Goal: Task Accomplishment & Management: Use online tool/utility

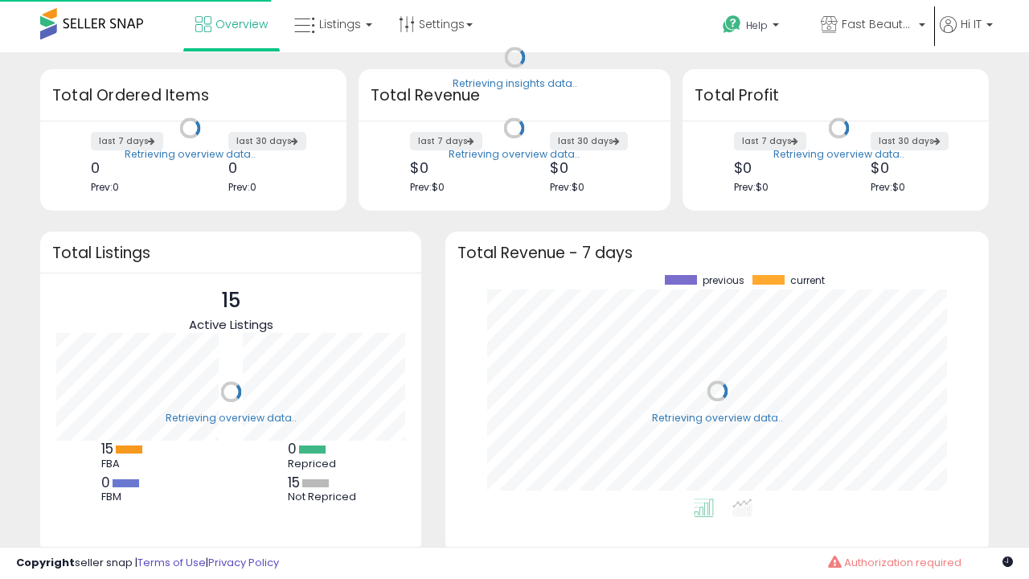
scroll to position [224, 512]
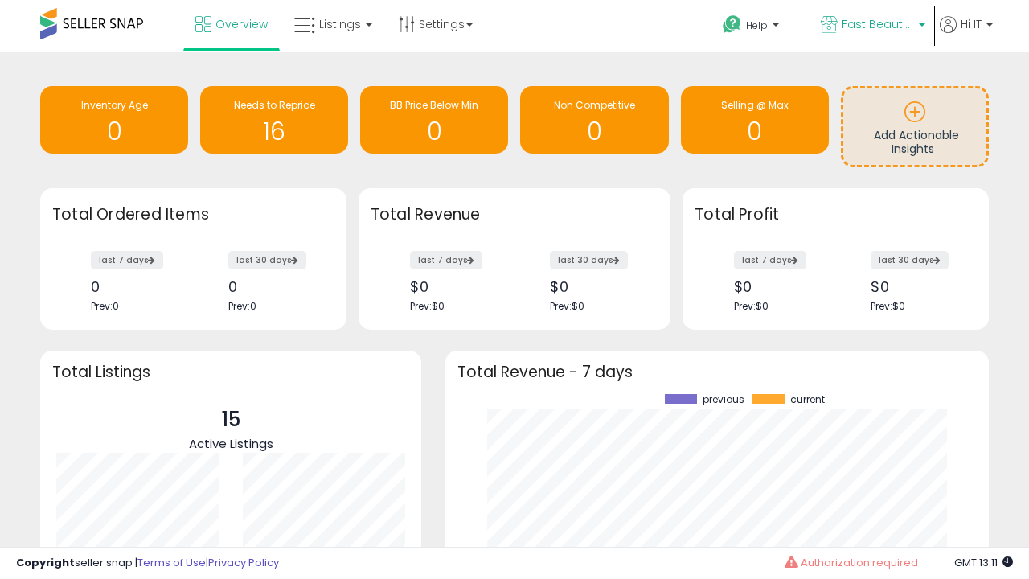
click at [872, 26] on span "Fast Beauty ([GEOGRAPHIC_DATA])" at bounding box center [878, 24] width 72 height 16
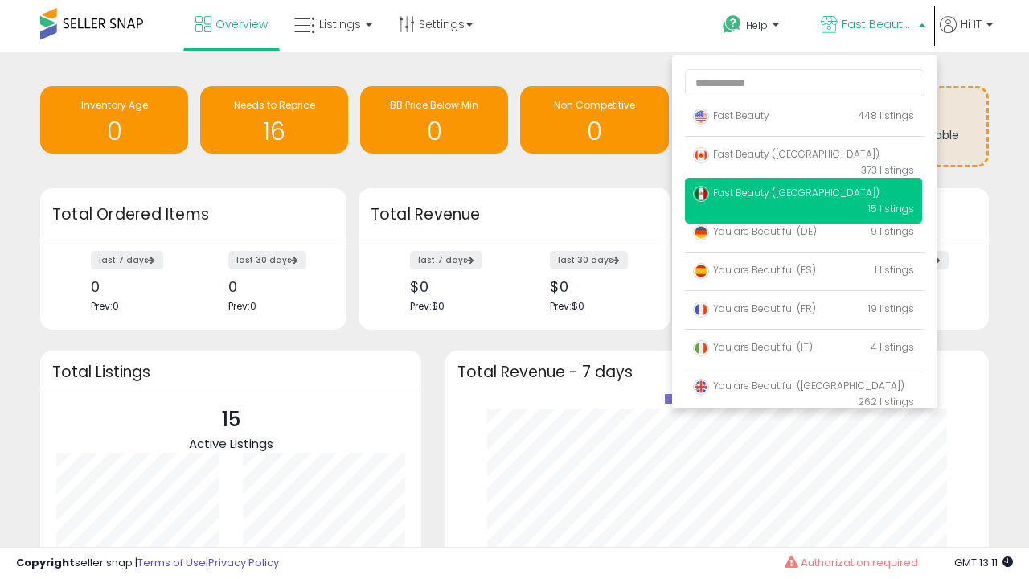
click at [803, 195] on span "Fast Beauty ([GEOGRAPHIC_DATA])" at bounding box center [786, 193] width 187 height 14
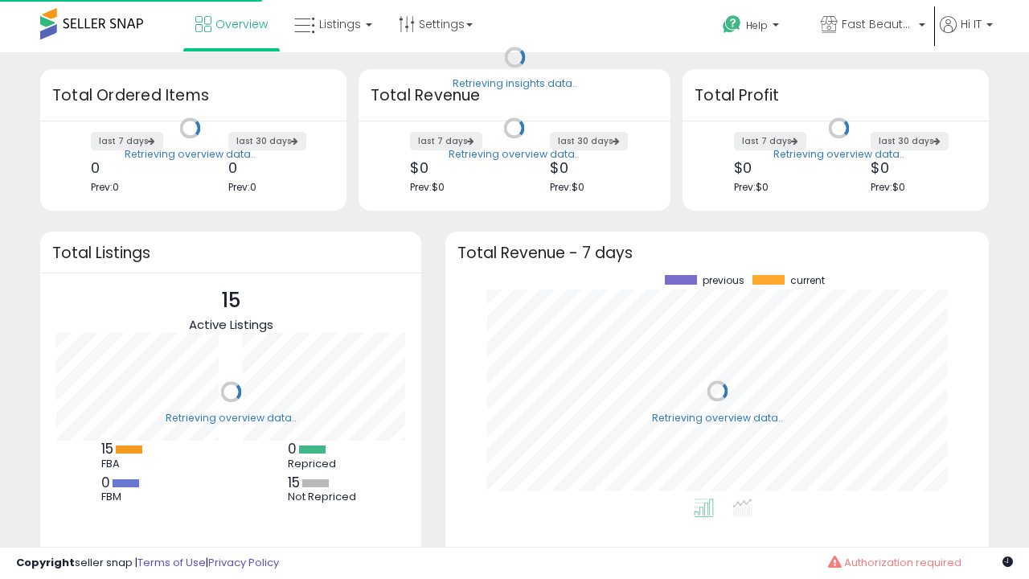
scroll to position [224, 512]
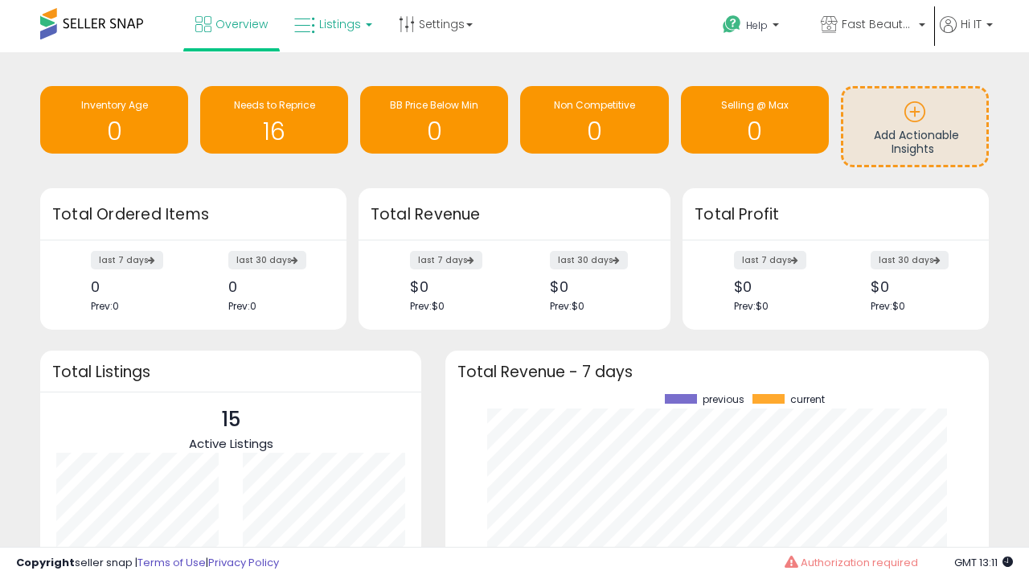
click at [331, 24] on span "Listings" at bounding box center [340, 24] width 42 height 16
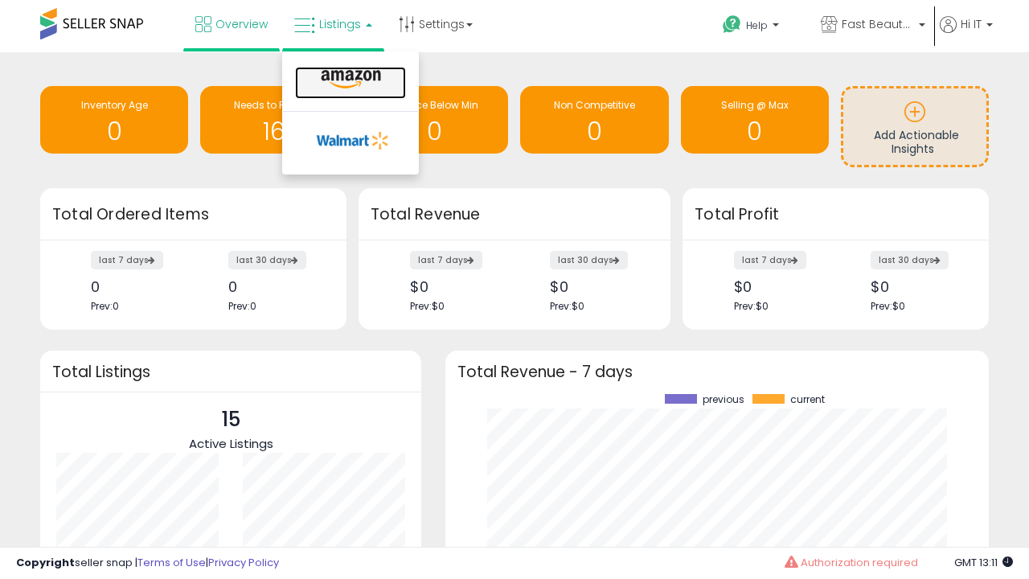
click at [349, 80] on icon at bounding box center [351, 79] width 70 height 21
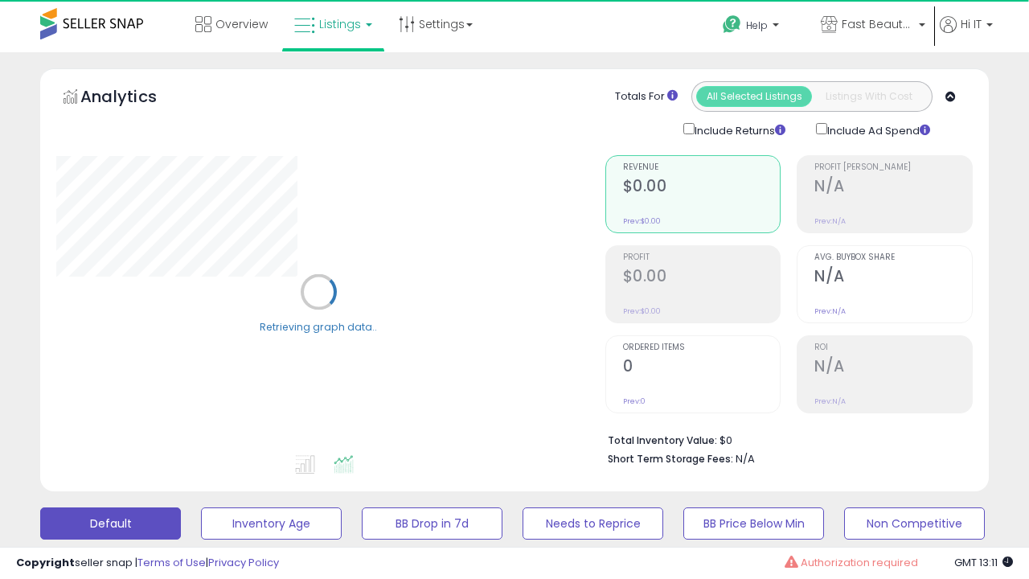
click at [201, 508] on button "All_Inventory" at bounding box center [271, 524] width 141 height 32
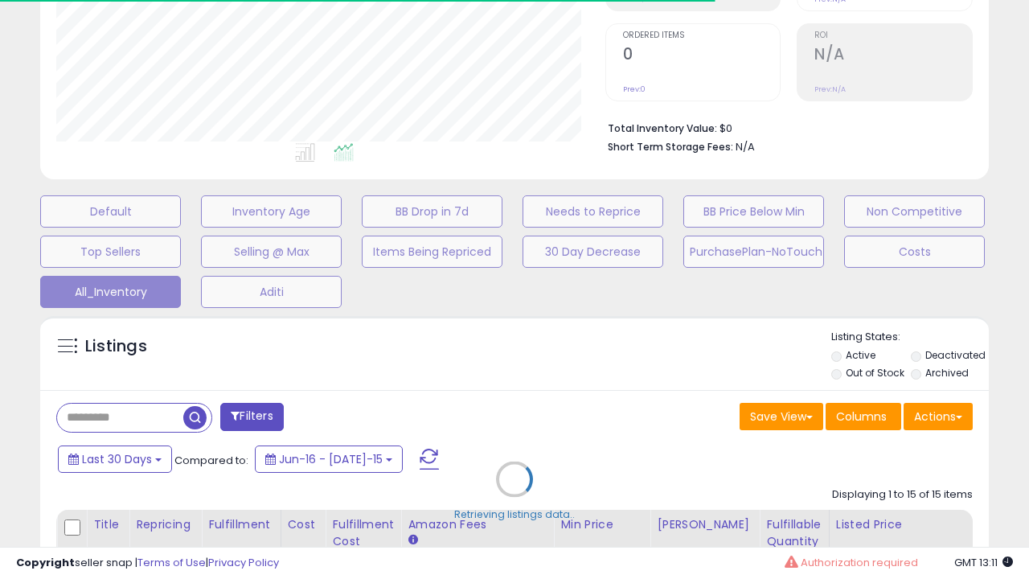
scroll to position [447, 0]
